Goal: Transaction & Acquisition: Purchase product/service

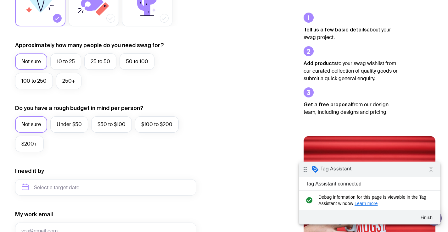
scroll to position [170, 0]
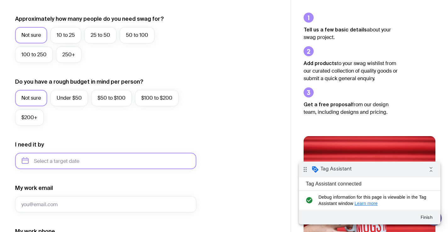
click at [79, 162] on input "text" at bounding box center [105, 161] width 181 height 16
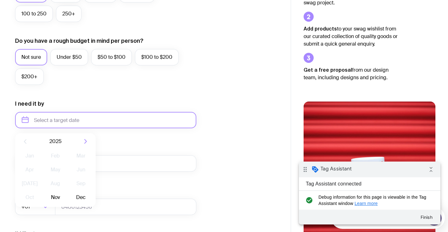
scroll to position [216, 0]
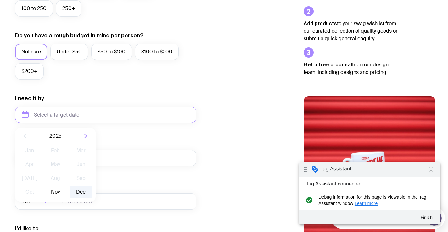
click at [84, 192] on button "Dec" at bounding box center [81, 192] width 23 height 13
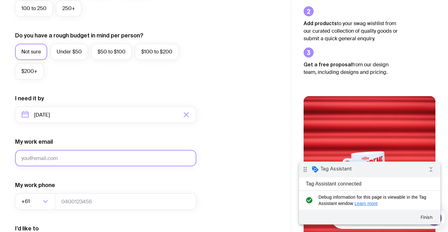
click at [103, 159] on input "My work email" at bounding box center [105, 158] width 181 height 16
type input "null"
type input "Molestiae nesciunt similique reiciendis autem quae molestiae dignissimos vitae."
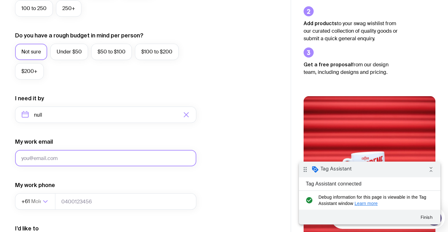
type input "dev+15100638@picketstudio.com"
type input "0457483477"
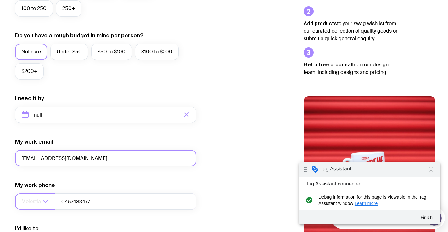
type input "dev+15100638@picketstudio.com"
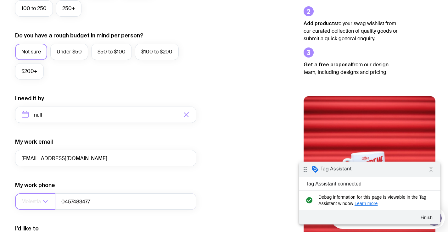
click at [46, 196] on div "Loading..." at bounding box center [49, 202] width 14 height 16
click at [41, 203] on input "Molestiae nesciunt similique reiciendis autem quae molestiae dignissimos vitae." at bounding box center [31, 202] width 20 height 16
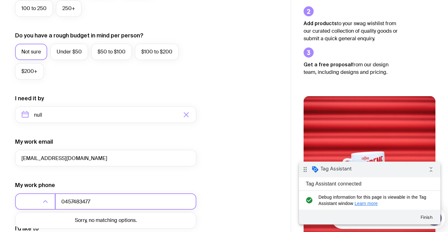
scroll to position [0, 0]
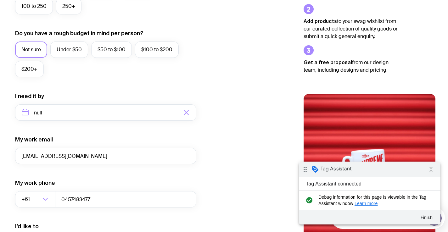
click at [107, 219] on form "I want swag for Customers Team members An event Approximately how many people d…" at bounding box center [105, 83] width 181 height 411
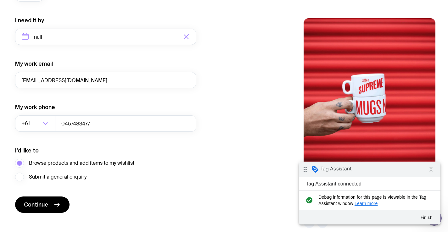
scroll to position [294, 0]
click at [77, 179] on span "Submit a general enquiry" at bounding box center [58, 178] width 58 height 8
click at [0, 0] on input "Submit a general enquiry" at bounding box center [0, 0] width 0 height 0
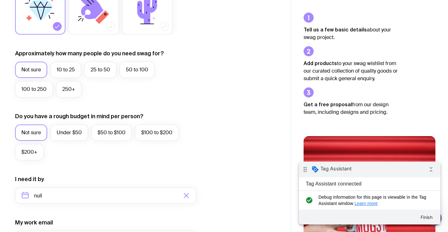
scroll to position [197, 0]
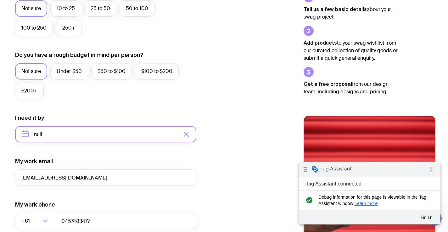
click at [60, 134] on input "null" at bounding box center [105, 134] width 181 height 16
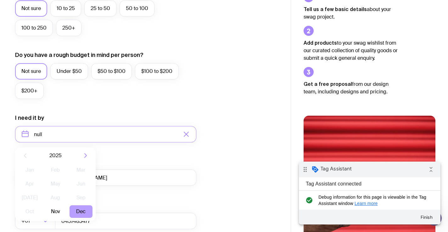
click at [74, 208] on button "Dec" at bounding box center [81, 212] width 23 height 13
click at [57, 210] on button "Nov" at bounding box center [55, 212] width 23 height 13
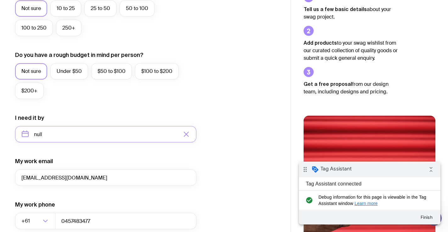
type input "November 2025"
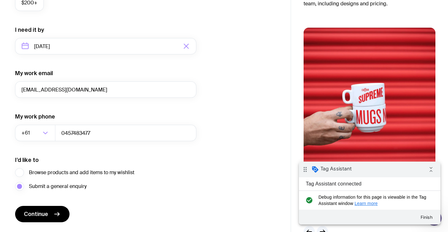
scroll to position [303, 0]
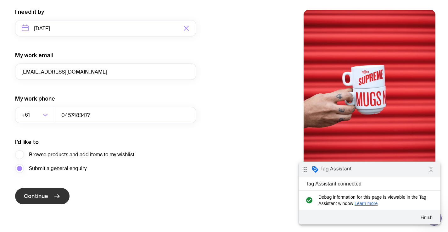
click at [56, 199] on icon "submit" at bounding box center [57, 197] width 8 height 8
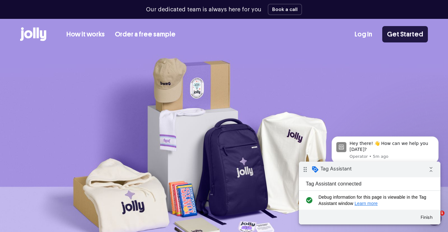
click at [399, 34] on link "Get Started" at bounding box center [406, 34] width 46 height 16
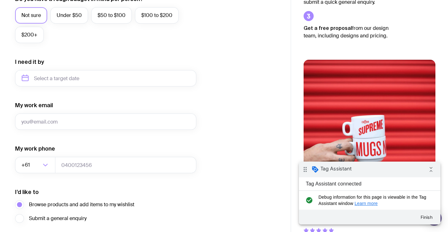
scroll to position [303, 0]
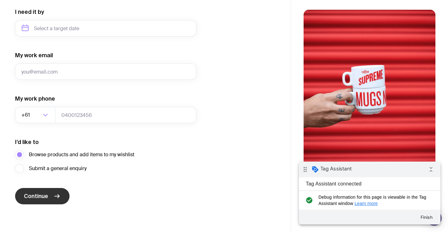
click at [49, 192] on button "Continue" at bounding box center [42, 196] width 54 height 16
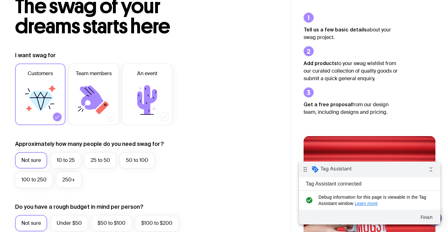
scroll to position [0, 0]
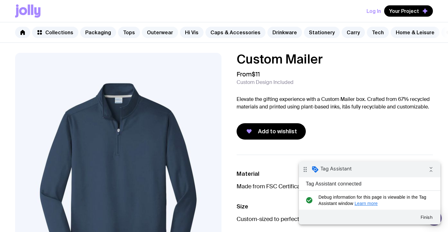
click at [142, 30] on link "Outerwear" at bounding box center [160, 32] width 36 height 11
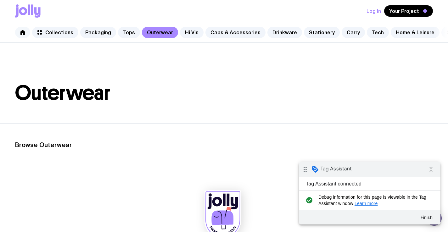
click at [22, 31] on icon at bounding box center [22, 32] width 4 height 5
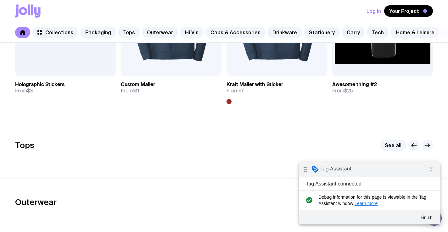
scroll to position [150, 0]
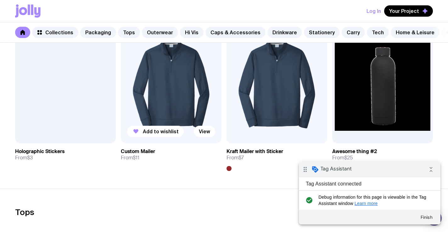
click at [191, 83] on img at bounding box center [171, 83] width 101 height 121
